Goal: Browse casually: Explore the website without a specific task or goal

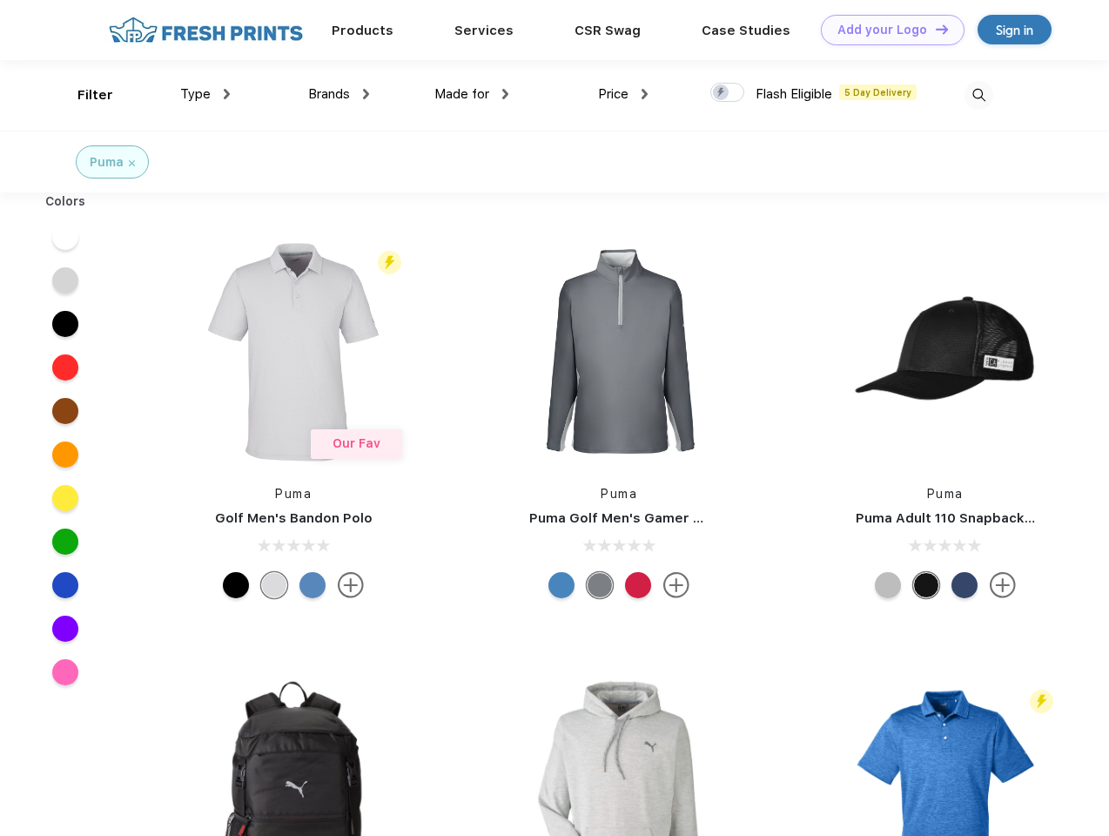
click at [886, 30] on link "Add your Logo Design Tool" at bounding box center [893, 30] width 144 height 30
click at [0, 0] on div "Design Tool" at bounding box center [0, 0] width 0 height 0
click at [934, 29] on link "Add your Logo Design Tool" at bounding box center [893, 30] width 144 height 30
click at [84, 95] on div "Filter" at bounding box center [95, 95] width 36 height 20
click at [205, 94] on span "Type" at bounding box center [195, 94] width 30 height 16
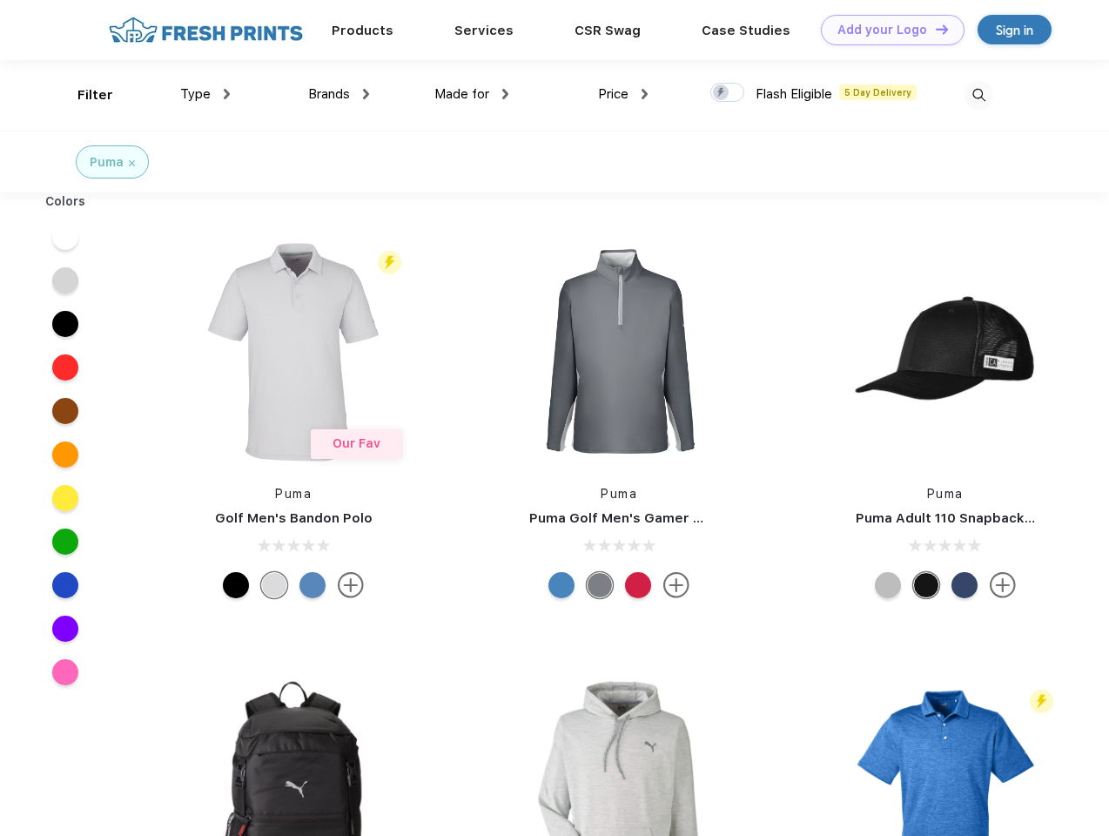
click at [339, 94] on span "Brands" at bounding box center [329, 94] width 42 height 16
click at [472, 94] on span "Made for" at bounding box center [461, 94] width 55 height 16
click at [623, 94] on span "Price" at bounding box center [613, 94] width 30 height 16
click at [728, 93] on div at bounding box center [727, 92] width 34 height 19
click at [722, 93] on input "checkbox" at bounding box center [715, 87] width 11 height 11
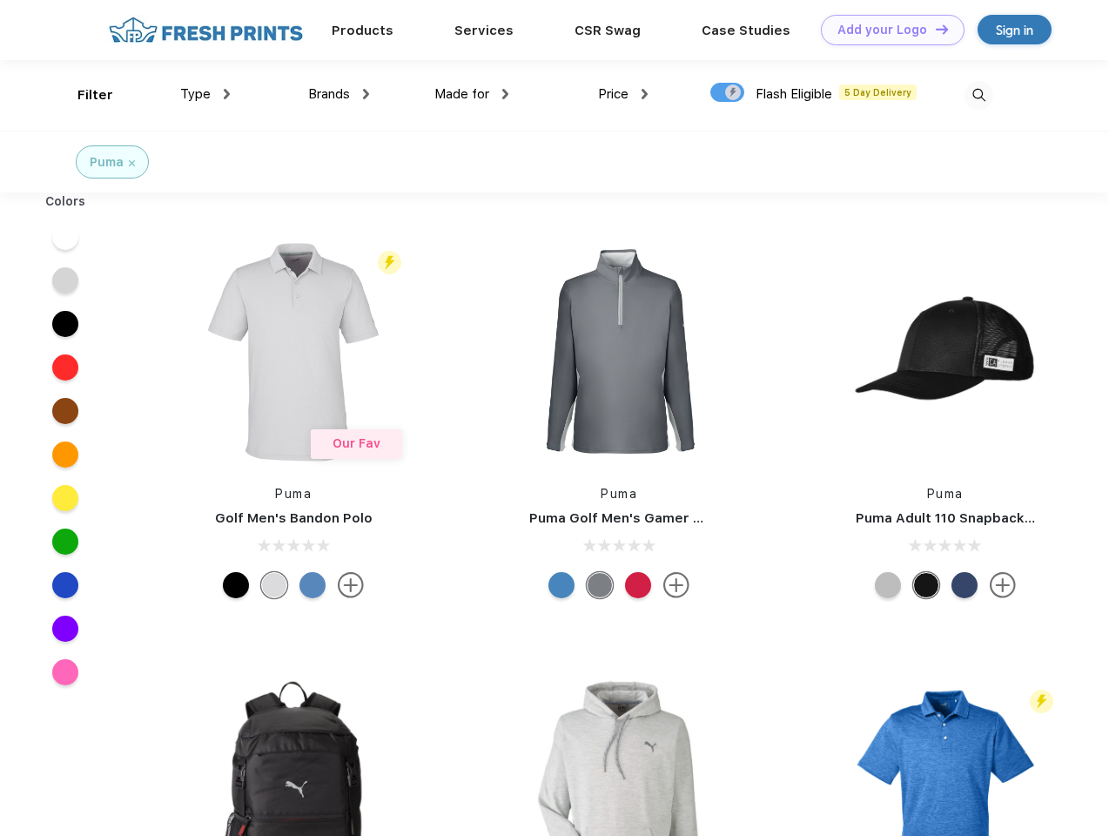
click at [978, 95] on img at bounding box center [978, 95] width 29 height 29
